Goal: Task Accomplishment & Management: Manage account settings

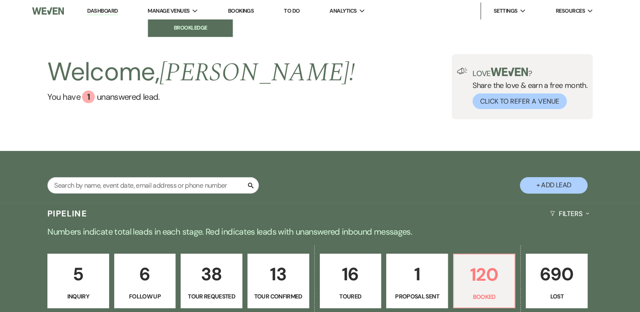
click at [170, 25] on li "Brookledge" at bounding box center [190, 28] width 76 height 8
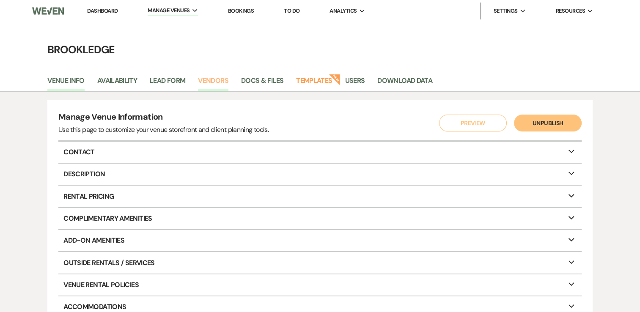
click at [213, 80] on link "Vendors" at bounding box center [213, 83] width 30 height 16
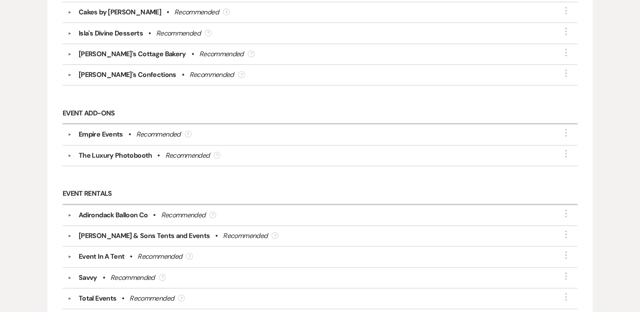
scroll to position [655, 0]
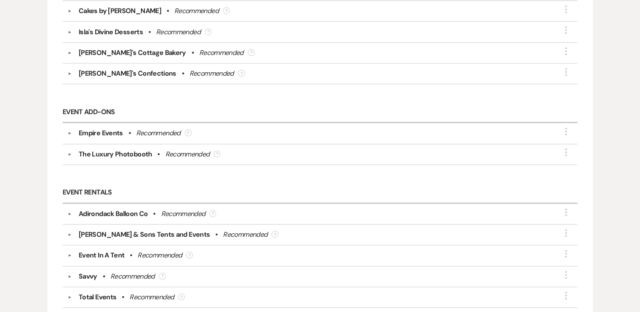
click at [131, 152] on div "The Luxury Photobooth" at bounding box center [116, 154] width 74 height 10
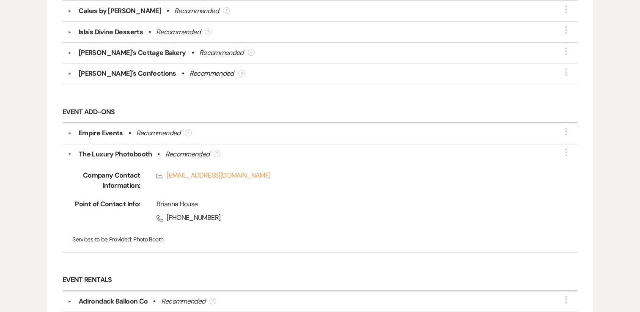
click at [138, 132] on div "Recommended" at bounding box center [158, 133] width 44 height 10
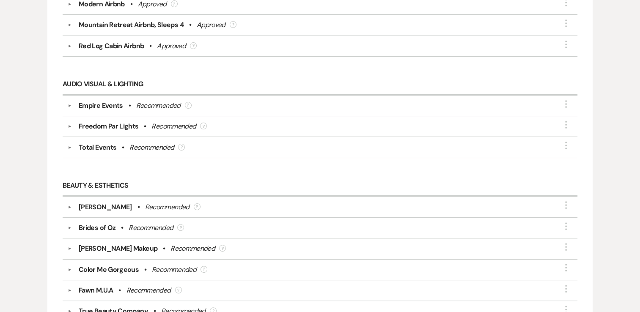
scroll to position [0, 0]
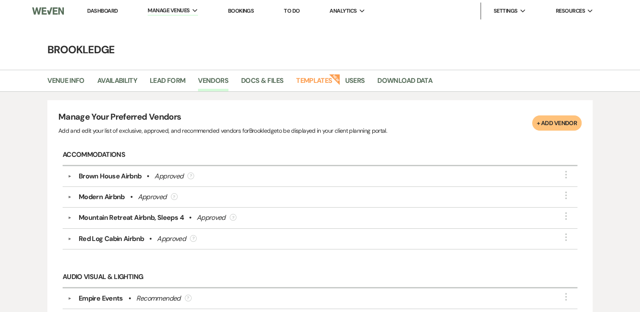
click at [94, 8] on link "Dashboard" at bounding box center [102, 10] width 30 height 7
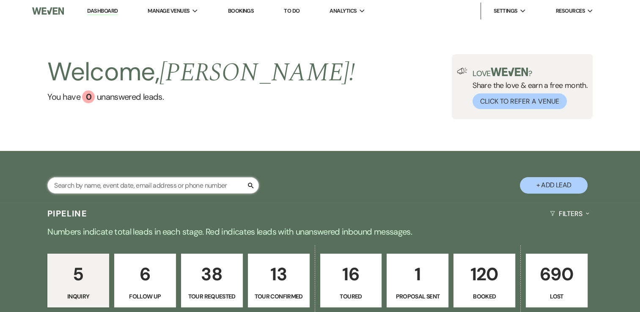
click at [195, 184] on input "text" at bounding box center [153, 185] width 212 height 17
type input "nate"
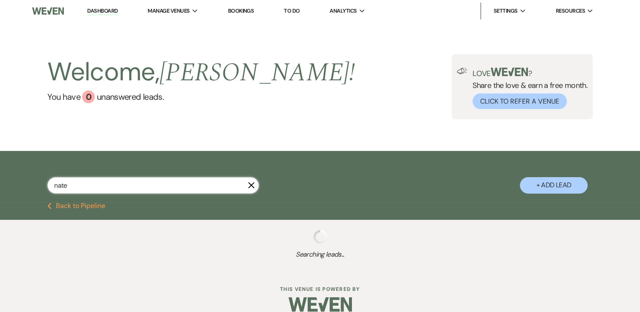
select select "8"
select select "5"
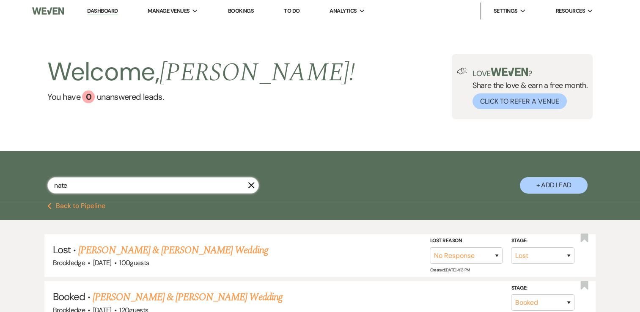
scroll to position [80, 0]
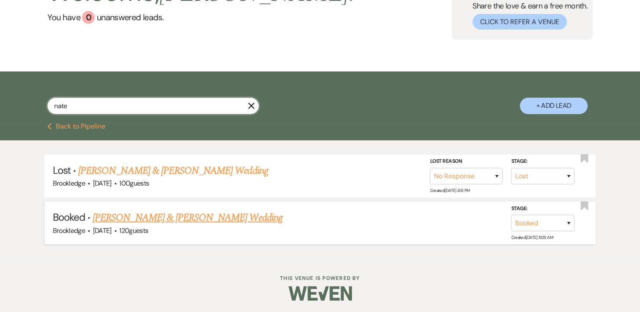
type input "nate"
click at [179, 222] on link "[PERSON_NAME] & [PERSON_NAME] Wedding" at bounding box center [188, 217] width 190 height 15
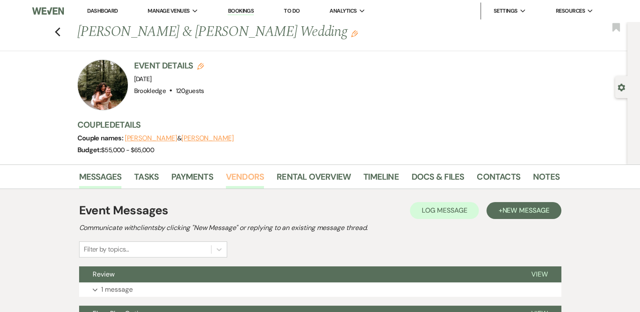
click at [240, 179] on link "Vendors" at bounding box center [245, 179] width 38 height 19
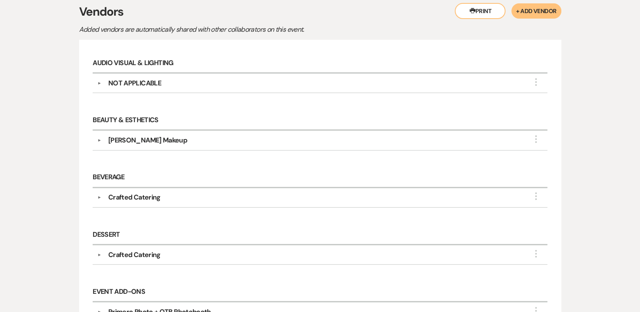
scroll to position [296, 0]
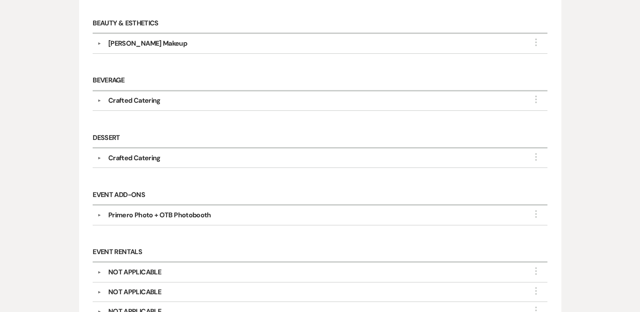
click at [187, 212] on div "Primero Photo + OTB Photobooth" at bounding box center [159, 215] width 103 height 10
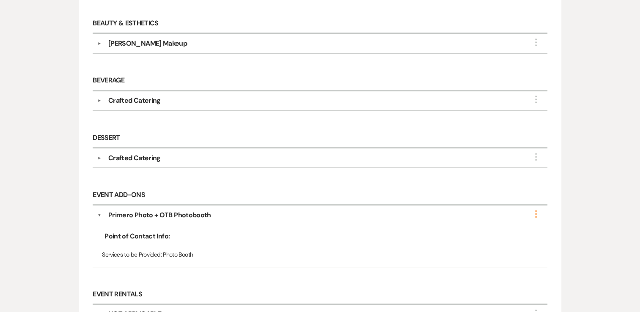
click at [536, 215] on use "button" at bounding box center [536, 214] width 2 height 8
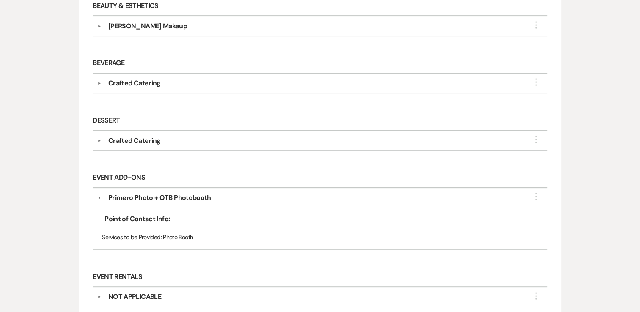
scroll to position [0, 0]
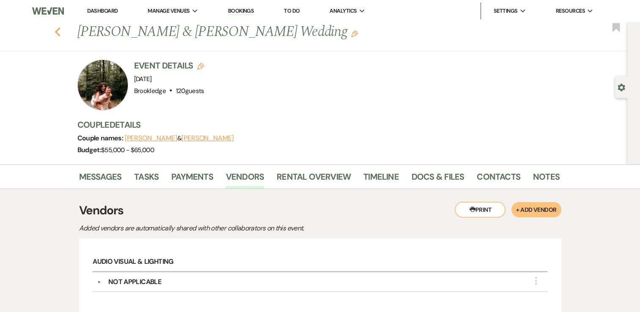
click at [61, 32] on icon "Previous" at bounding box center [58, 32] width 6 height 10
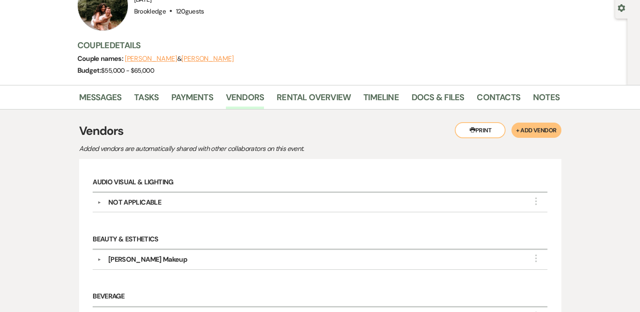
select select "8"
select select "5"
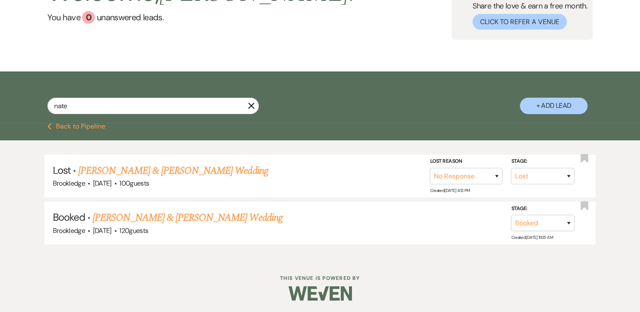
click at [251, 108] on icon "X" at bounding box center [251, 105] width 7 height 7
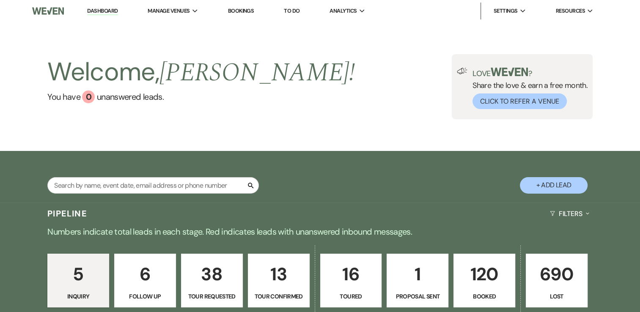
click at [110, 9] on link "Dashboard" at bounding box center [102, 11] width 30 height 8
click at [93, 9] on link "Dashboard" at bounding box center [102, 11] width 30 height 8
click at [96, 11] on link "Dashboard" at bounding box center [102, 11] width 30 height 8
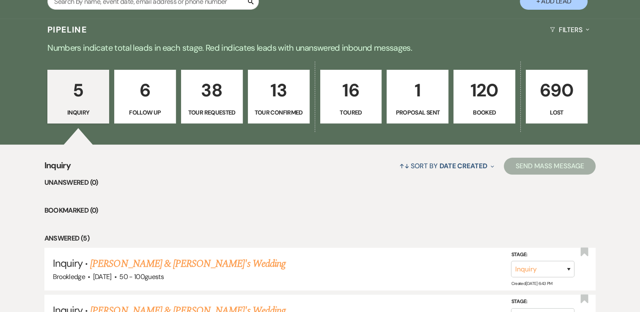
scroll to position [184, 0]
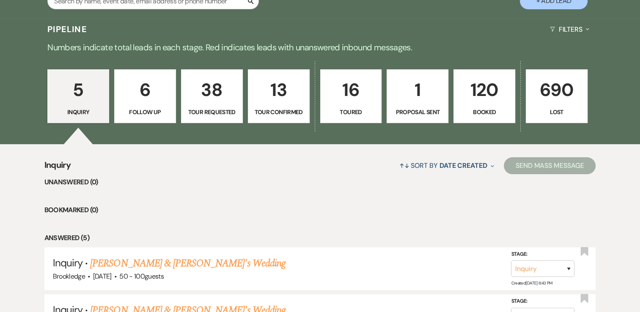
click at [474, 107] on p "Booked" at bounding box center [484, 111] width 51 height 9
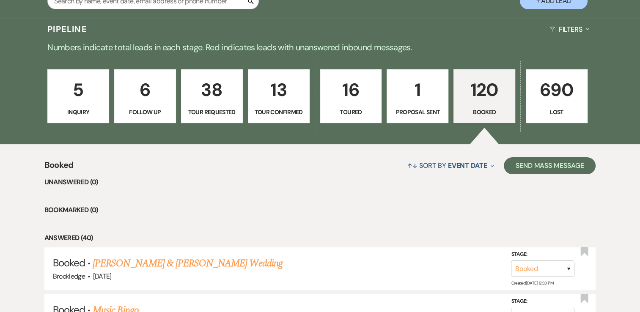
scroll to position [303, 0]
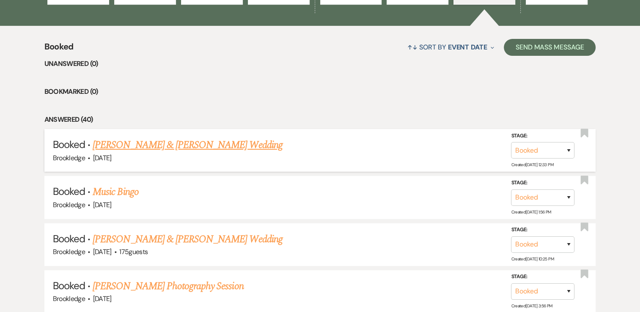
click at [151, 148] on link "[PERSON_NAME] & [PERSON_NAME] Wedding" at bounding box center [188, 145] width 190 height 15
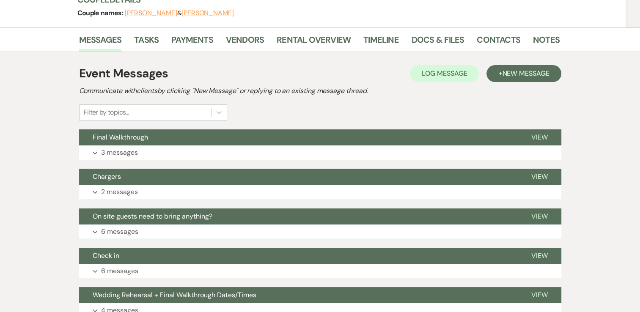
scroll to position [108, 0]
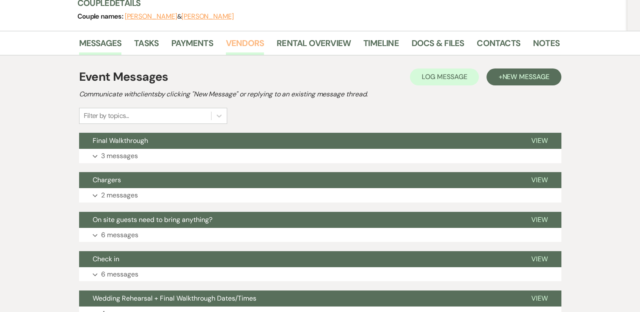
click at [246, 46] on link "Vendors" at bounding box center [245, 45] width 38 height 19
